Goal: Information Seeking & Learning: Learn about a topic

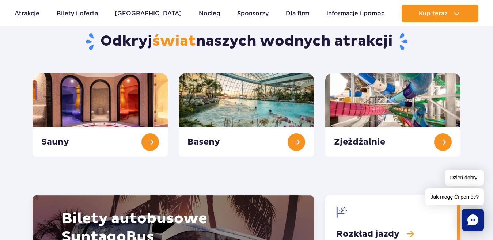
scroll to position [849, 0]
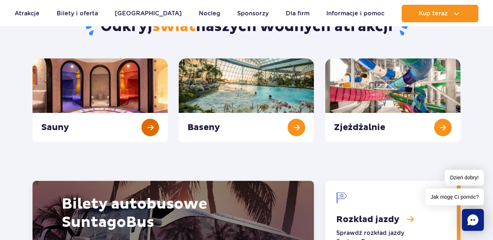
click at [117, 82] on link "Sauny" at bounding box center [100, 101] width 135 height 84
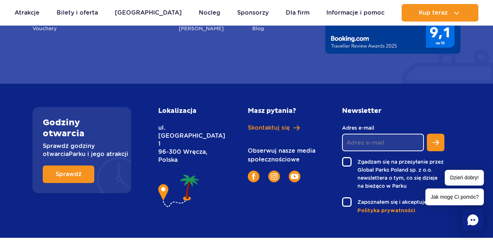
scroll to position [2838, 0]
